Goal: Task Accomplishment & Management: Use online tool/utility

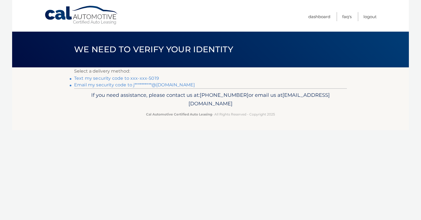
click at [115, 77] on link "Text my security code to xxx-xxx-5019" at bounding box center [116, 78] width 85 height 5
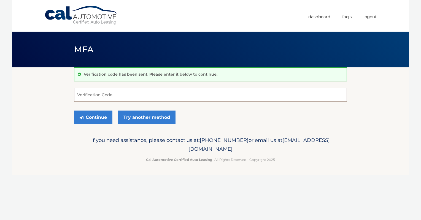
click at [105, 93] on input "Verification Code" at bounding box center [210, 95] width 273 height 14
type input "479071"
click at [95, 116] on button "Continue" at bounding box center [93, 118] width 38 height 14
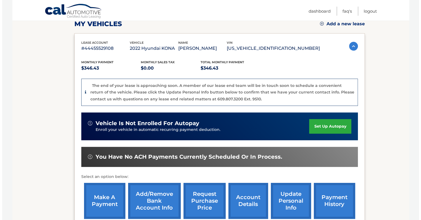
scroll to position [83, 0]
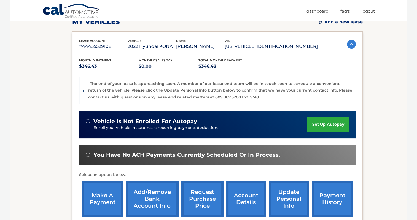
click at [208, 197] on link "request purchase price" at bounding box center [202, 199] width 42 height 36
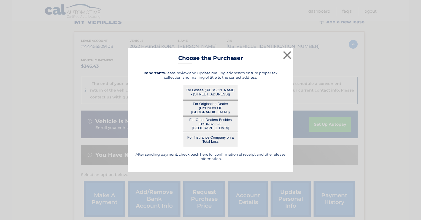
click at [206, 90] on button "For Lessee (JOEL GOLLUB - 3110 N Pinewood Dr, , Folsom, NJ 08037)" at bounding box center [210, 92] width 55 height 15
click at [208, 92] on button "For Lessee (JOEL GOLLUB - 3110 N Pinewood Dr, , Folsom, NJ 08037)" at bounding box center [210, 92] width 55 height 15
click at [210, 95] on button "For Lessee (JOEL GOLLUB - 3110 N Pinewood Dr, , Folsom, NJ 08037)" at bounding box center [210, 92] width 55 height 15
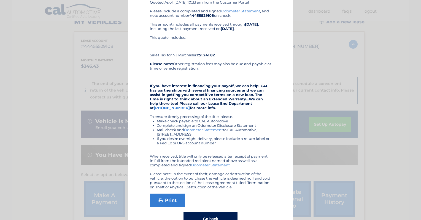
scroll to position [64, 0]
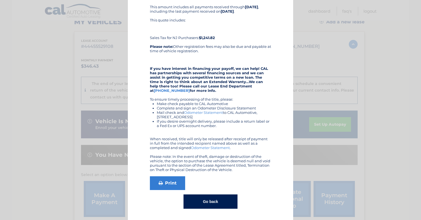
click at [204, 201] on button "Go back" at bounding box center [210, 202] width 54 height 14
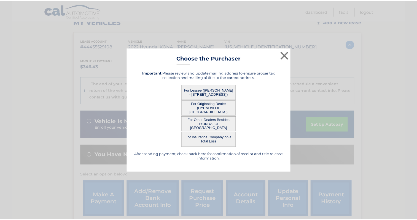
scroll to position [0, 0]
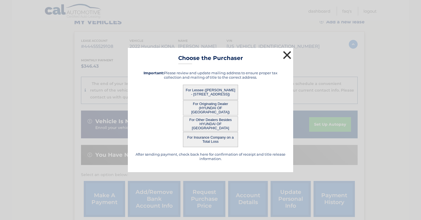
click at [286, 53] on button "×" at bounding box center [286, 55] width 11 height 11
